Goal: Information Seeking & Learning: Learn about a topic

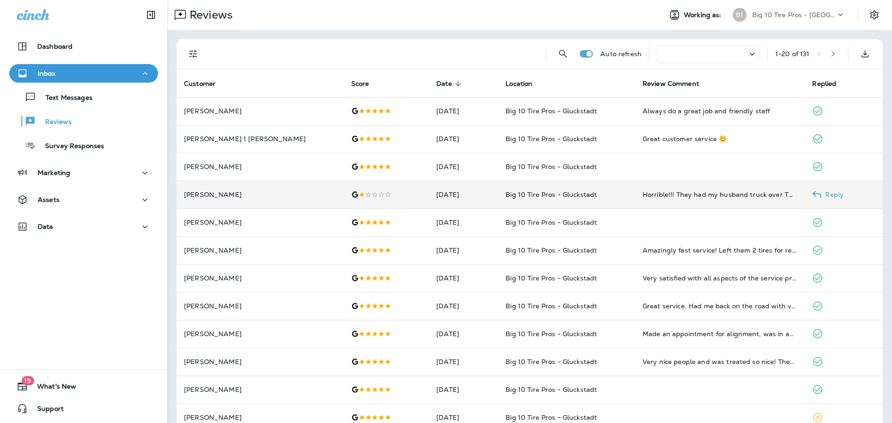
click at [712, 189] on td "Horrible!!! They had my husband truck over TWO WEEKS! They told him it was two …" at bounding box center [720, 195] width 170 height 28
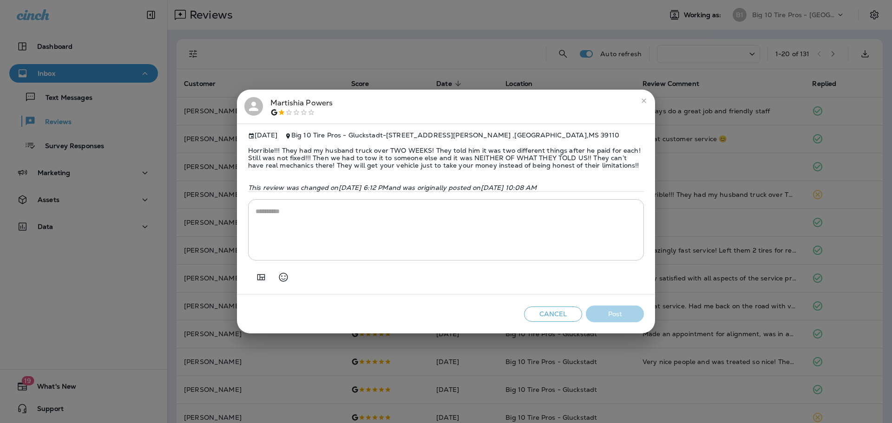
click at [646, 97] on icon "close" at bounding box center [643, 100] width 7 height 7
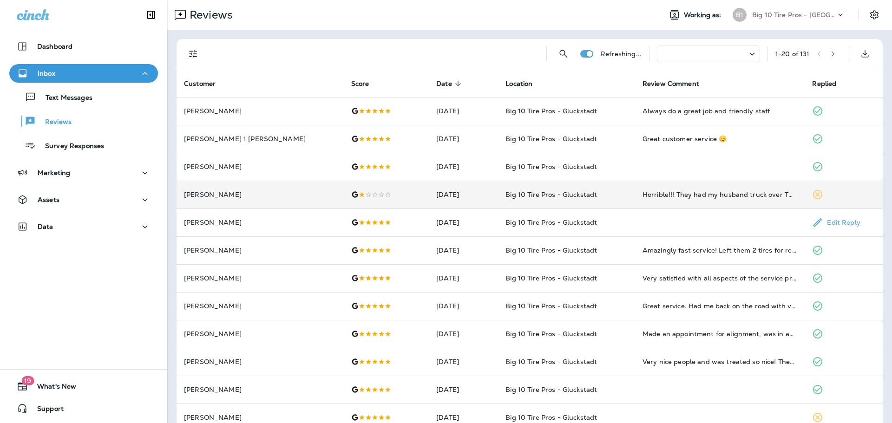
click at [567, 190] on span "Big 10 Tire Pros - Gluckstadt" at bounding box center [551, 194] width 92 height 8
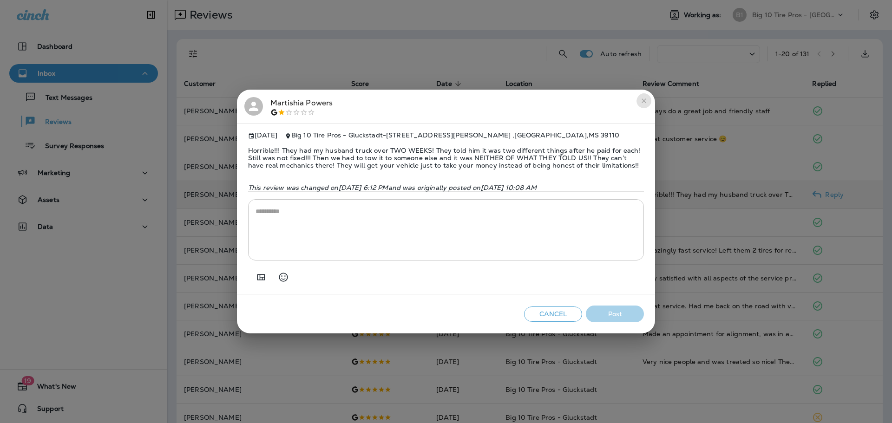
click at [644, 97] on icon "close" at bounding box center [643, 100] width 7 height 7
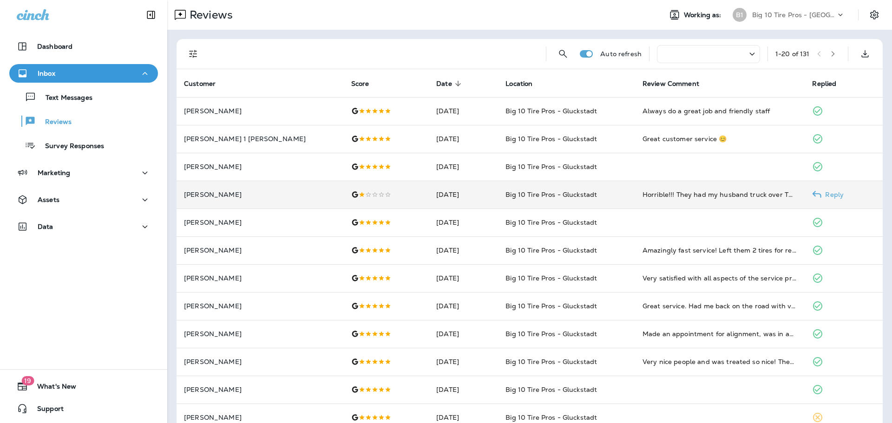
click at [645, 198] on div "Horrible!!! They had my husband truck over TWO WEEKS! They told him it was two …" at bounding box center [720, 194] width 155 height 9
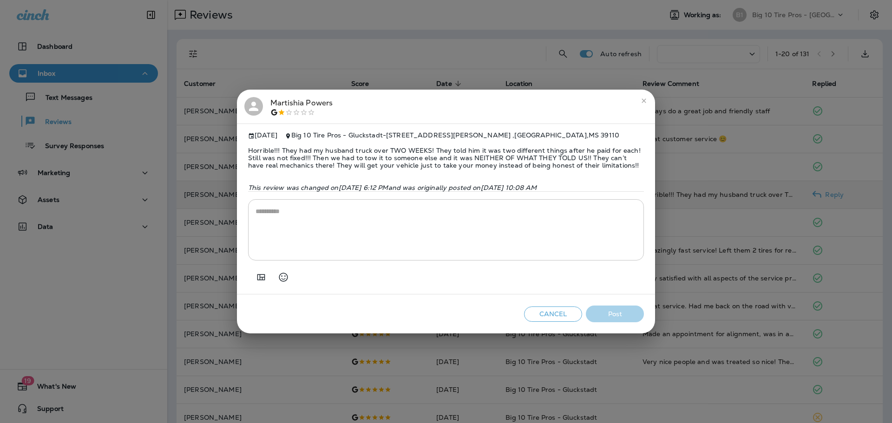
click at [646, 97] on icon "close" at bounding box center [643, 100] width 7 height 7
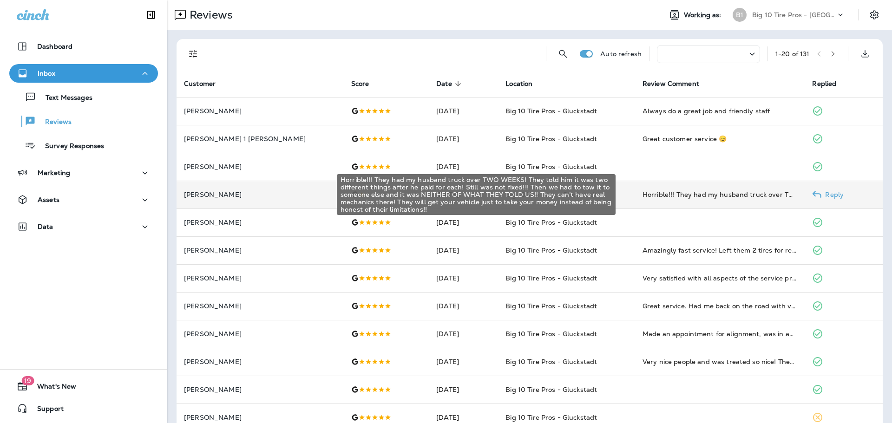
click at [731, 197] on div "Horrible!!! They had my husband truck over TWO WEEKS! They told him it was two …" at bounding box center [720, 194] width 155 height 9
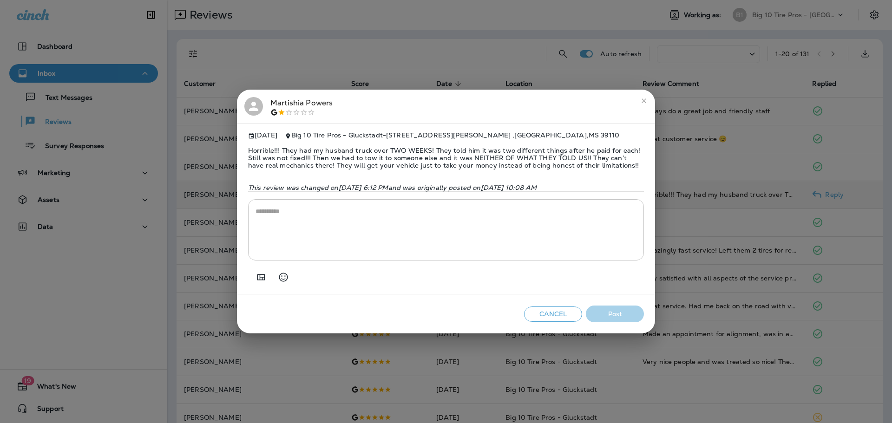
click at [538, 322] on button "Cancel" at bounding box center [553, 314] width 58 height 15
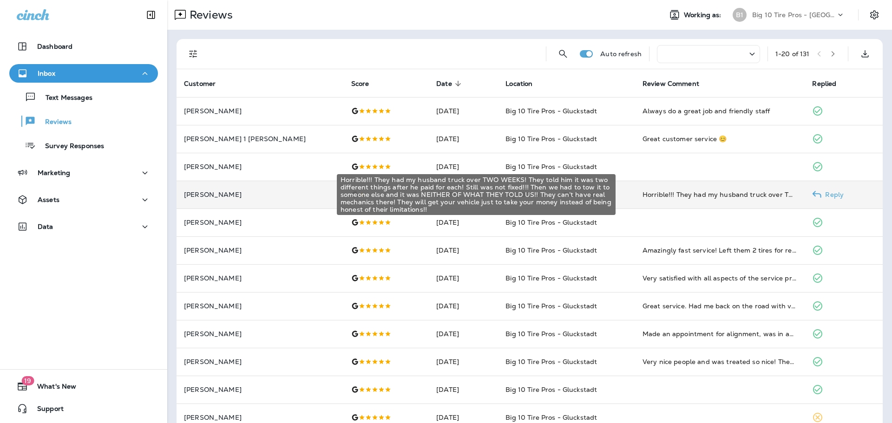
click at [643, 195] on div "Horrible!!! They had my husband truck over TWO WEEKS! They told him it was two …" at bounding box center [720, 194] width 155 height 9
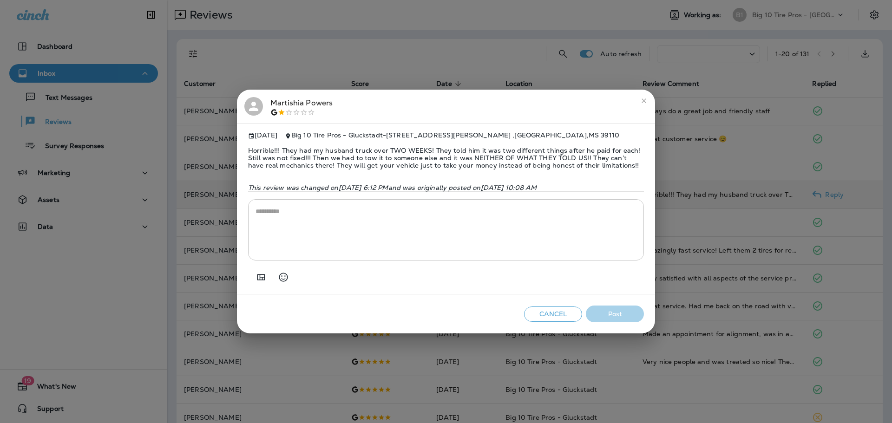
click at [645, 97] on icon "close" at bounding box center [643, 100] width 7 height 7
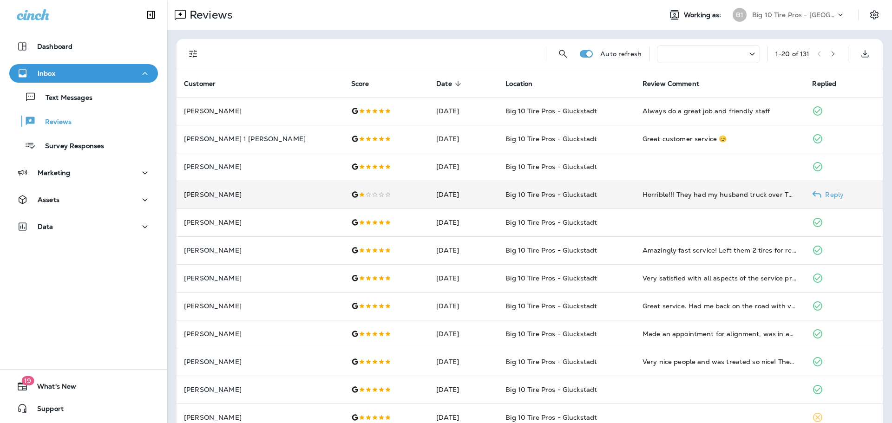
click at [642, 189] on td "Horrible!!! They had my husband truck over TWO WEEKS! They told him it was two …" at bounding box center [720, 195] width 170 height 28
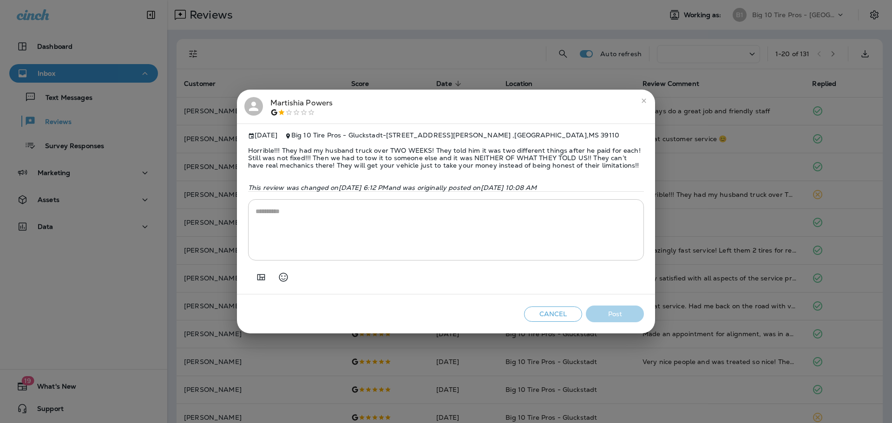
click at [333, 213] on textarea at bounding box center [446, 230] width 381 height 46
